Goal: Find specific page/section: Find specific page/section

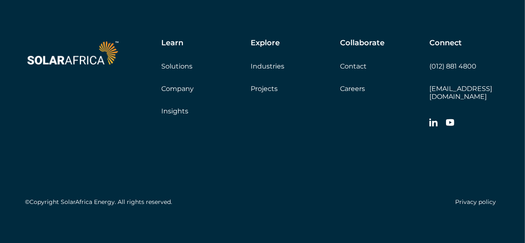
scroll to position [1849, 0]
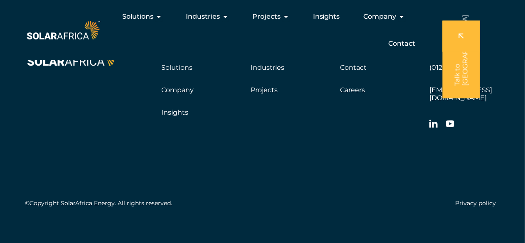
click at [352, 92] on link "Careers" at bounding box center [352, 90] width 25 height 8
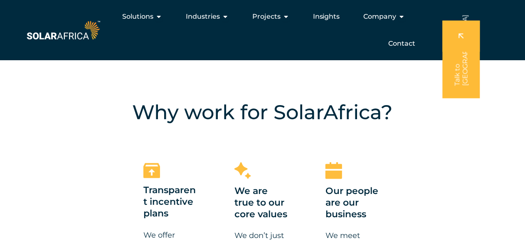
scroll to position [373, 0]
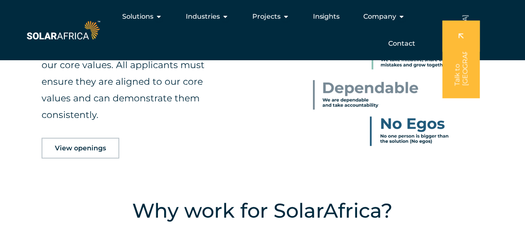
click at [99, 145] on span "View openings" at bounding box center [80, 148] width 51 height 7
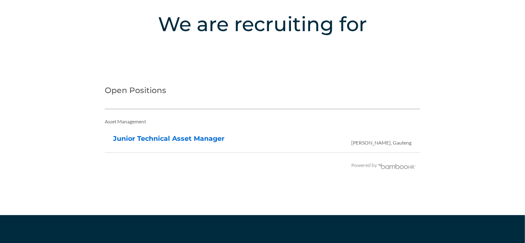
scroll to position [1711, 0]
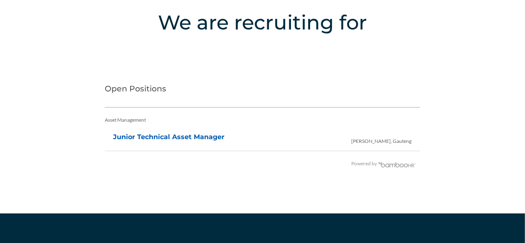
click at [156, 133] on link "Junior Technical Asset Manager" at bounding box center [168, 137] width 111 height 8
